Goal: Task Accomplishment & Management: Manage account settings

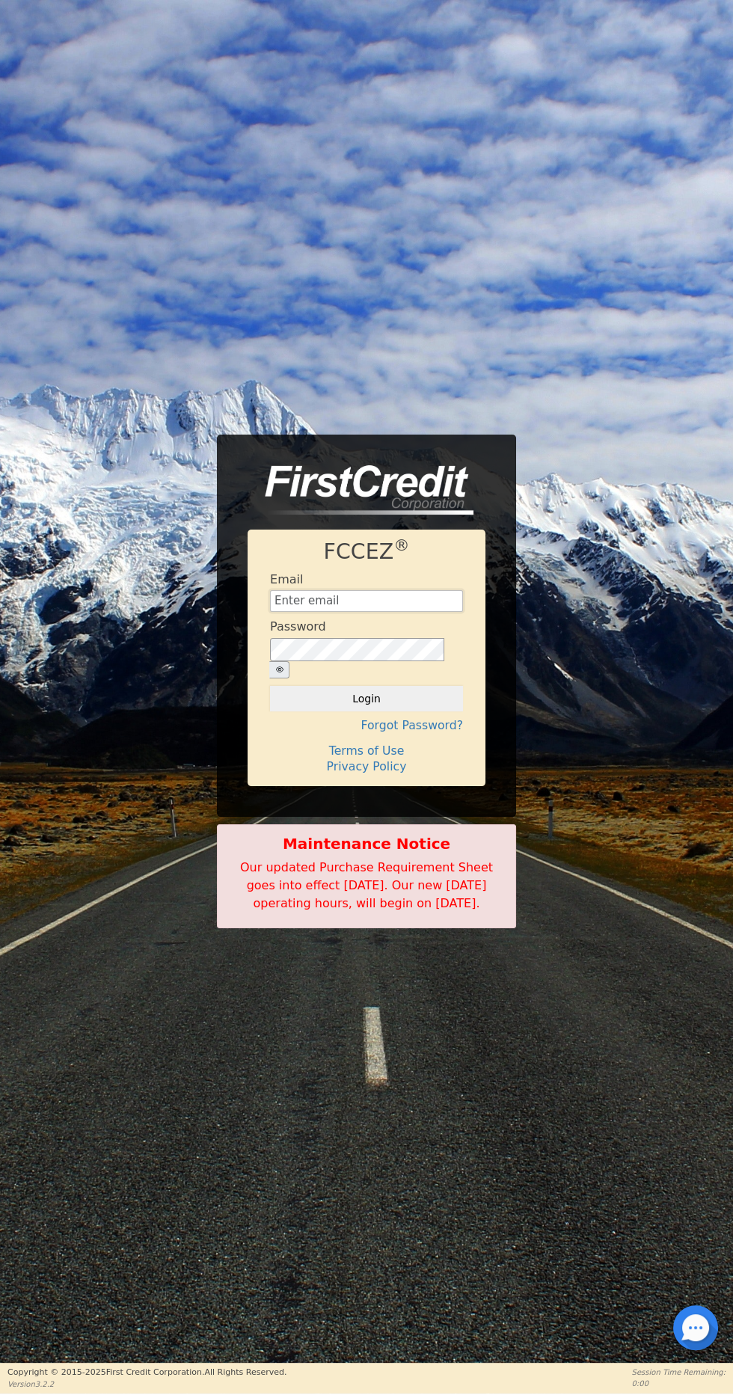
click at [450, 601] on input "text" at bounding box center [366, 601] width 193 height 22
click at [270, 686] on button "Login" at bounding box center [366, 698] width 193 height 25
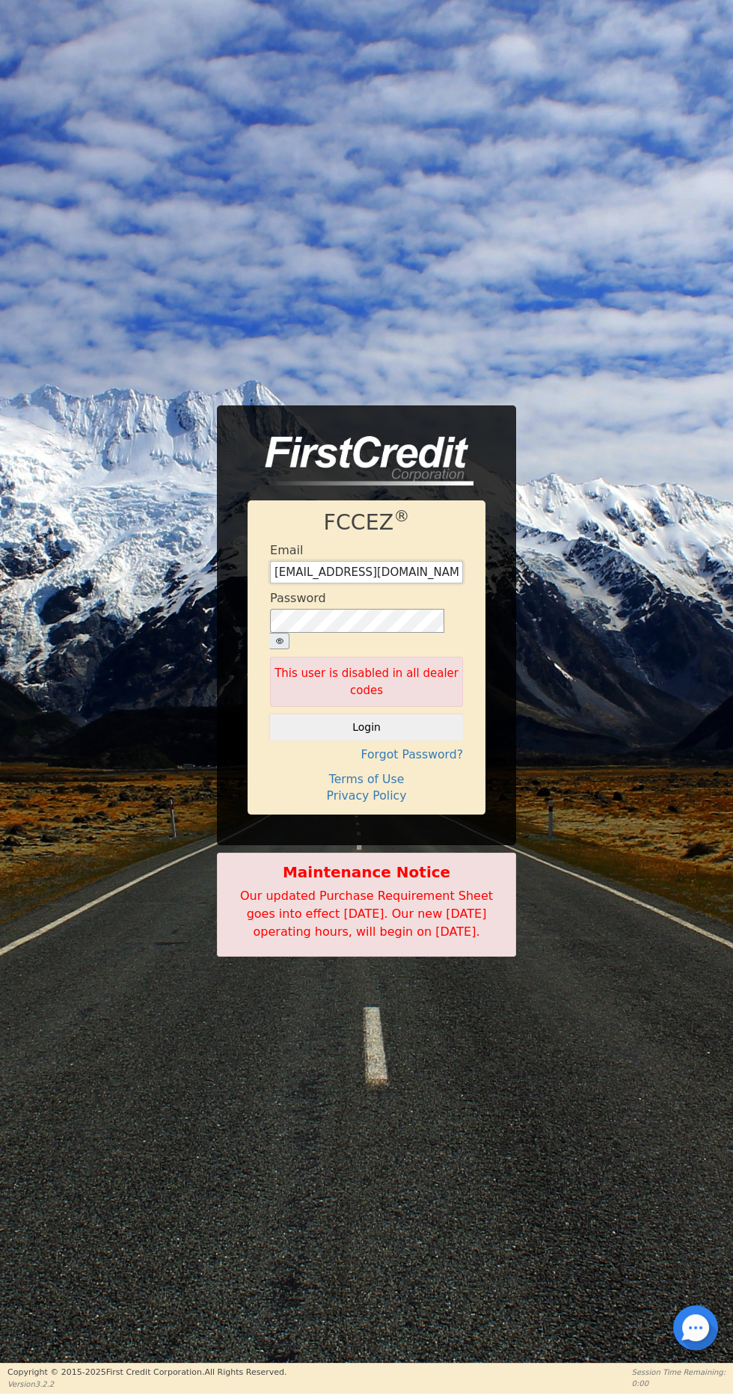
click at [462, 572] on input "[EMAIL_ADDRESS][DOMAIN_NAME]" at bounding box center [366, 572] width 193 height 22
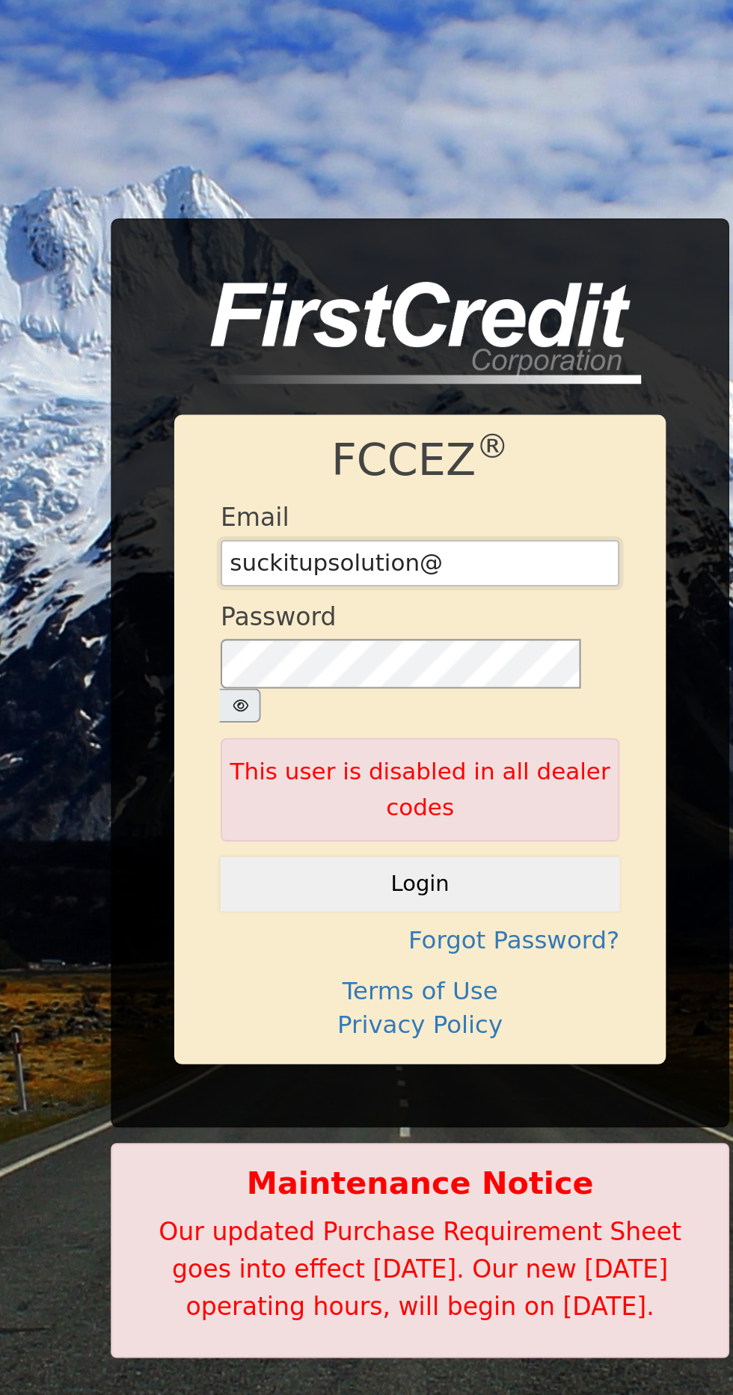
type input "suckitupsolution"
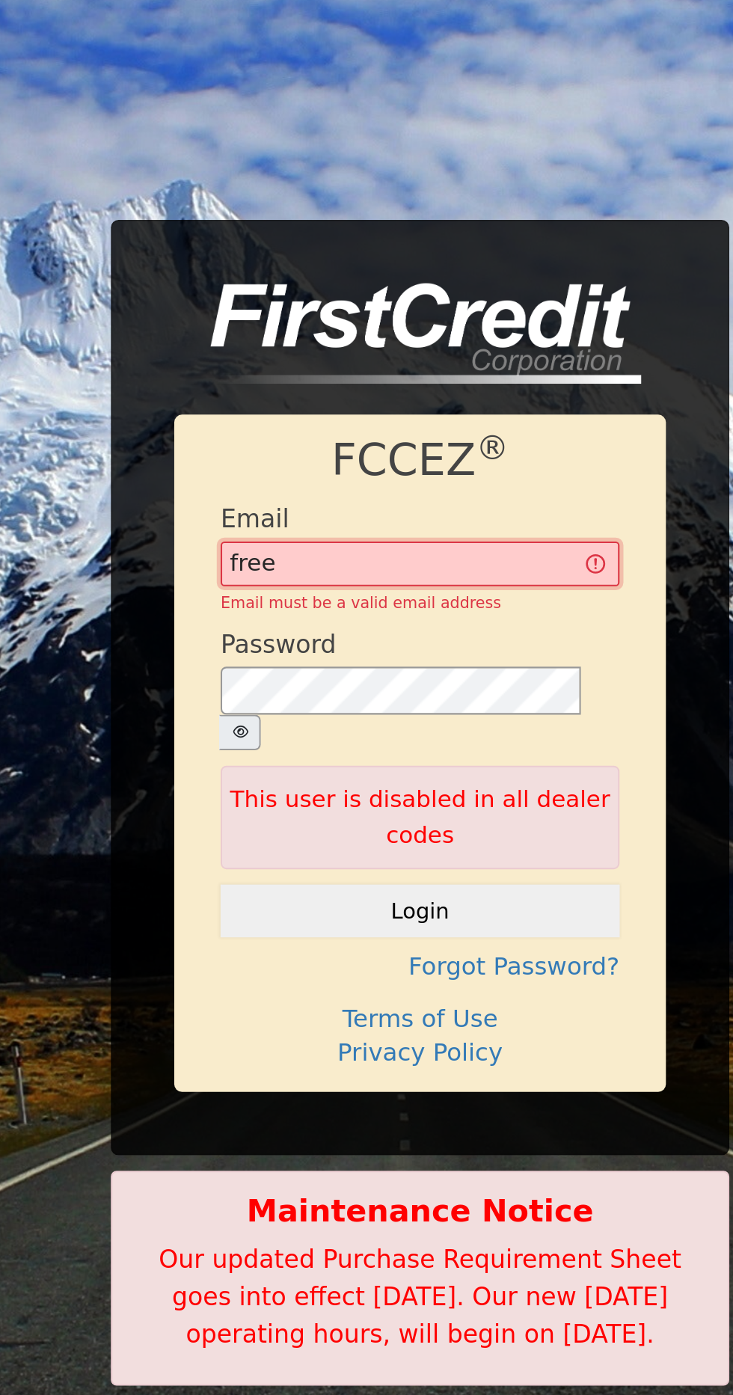
click at [361, 560] on input "free" at bounding box center [366, 566] width 193 height 22
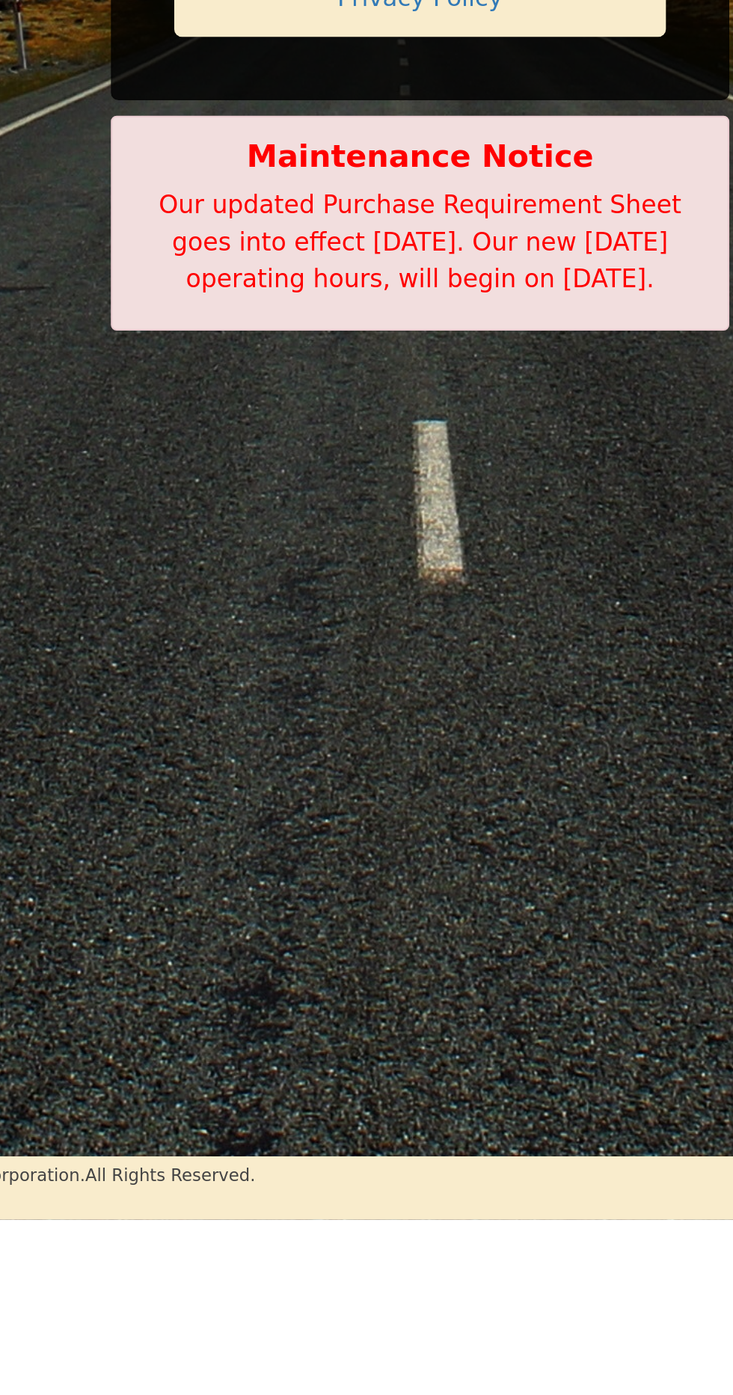
type input "[EMAIL_ADDRESS][DOMAIN_NAME]"
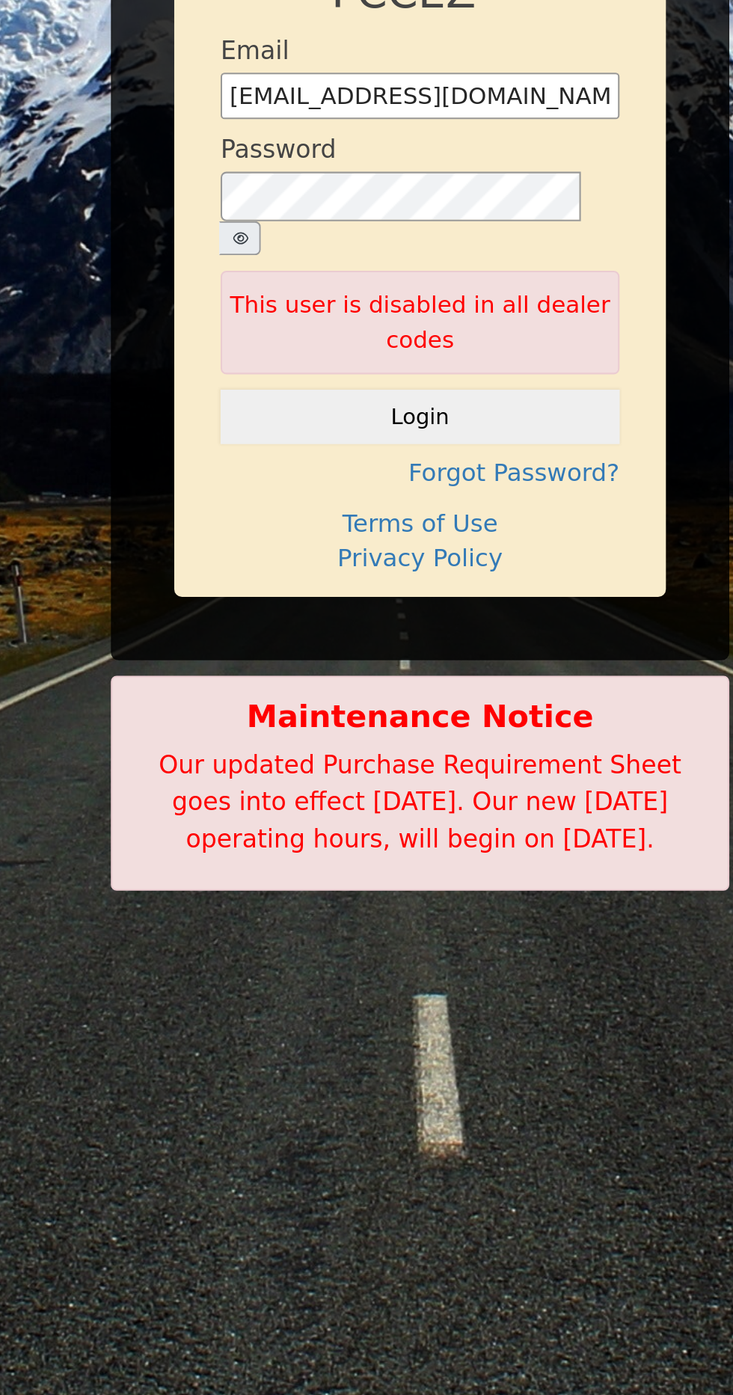
click at [290, 633] on button "button" at bounding box center [279, 641] width 20 height 17
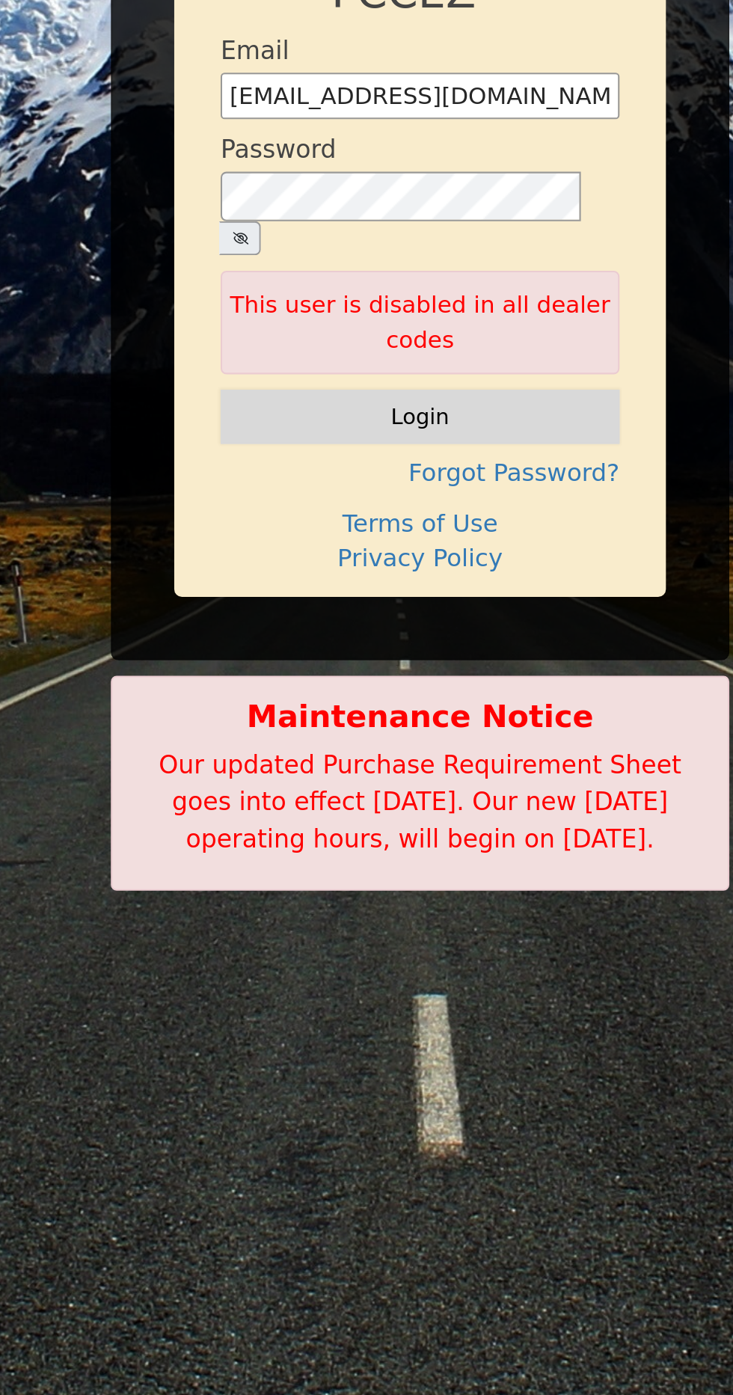
click at [422, 714] on button "Login" at bounding box center [366, 726] width 193 height 25
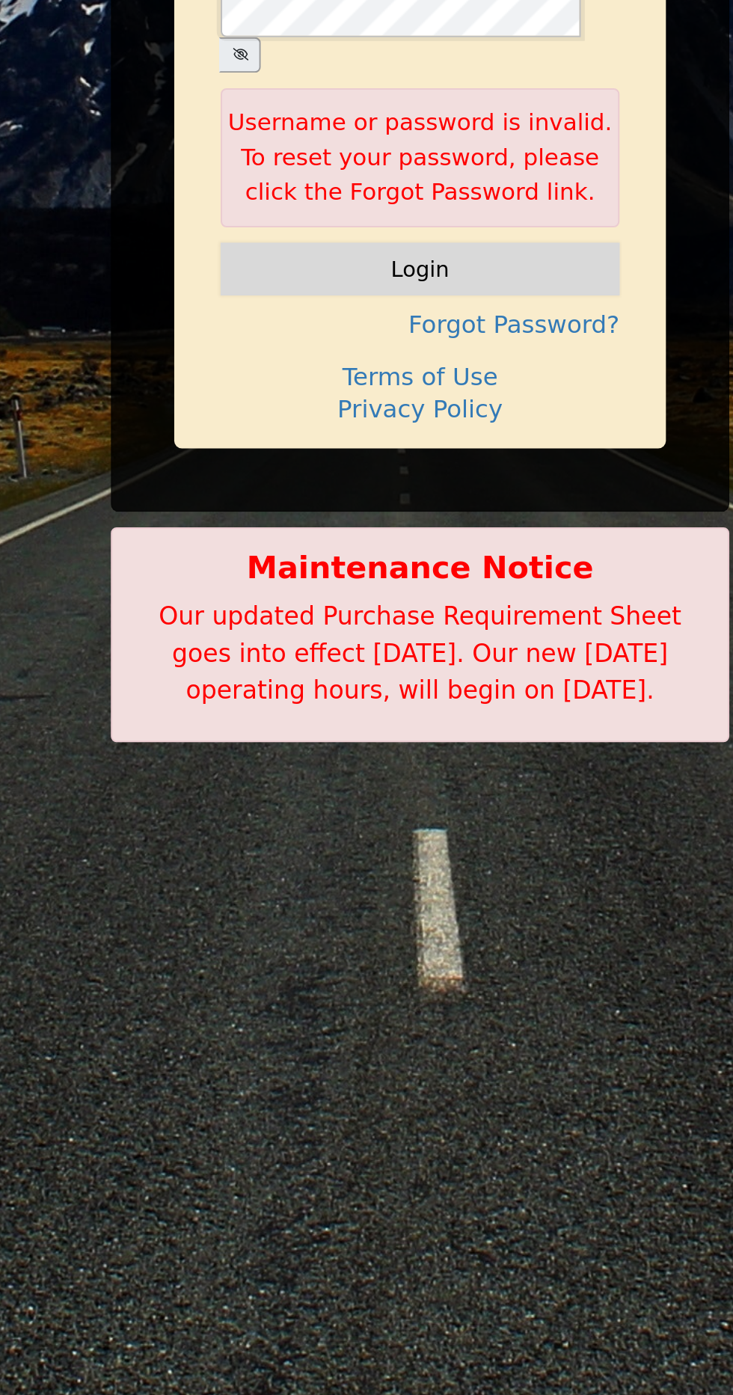
click at [270, 723] on button "Login" at bounding box center [366, 735] width 193 height 25
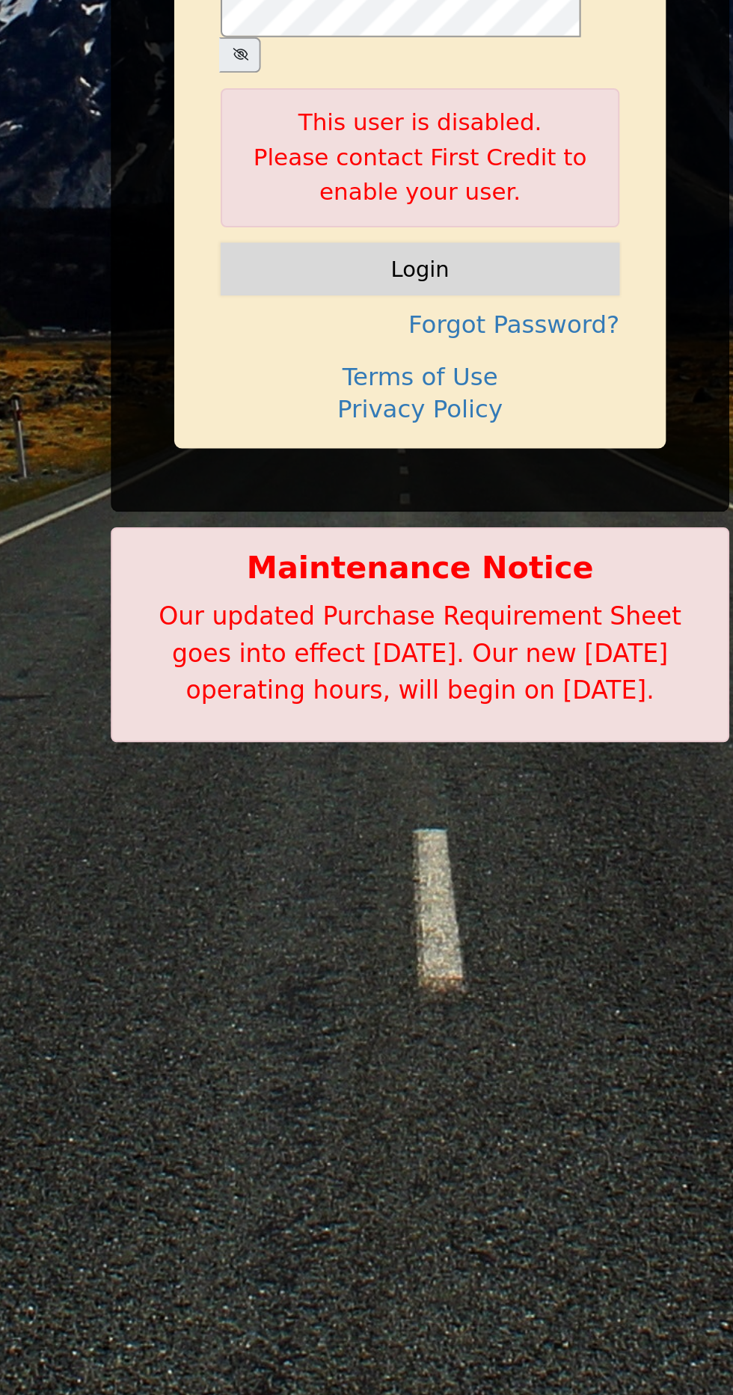
click at [417, 723] on button "Login" at bounding box center [366, 735] width 193 height 25
